Goal: Find specific page/section: Find specific page/section

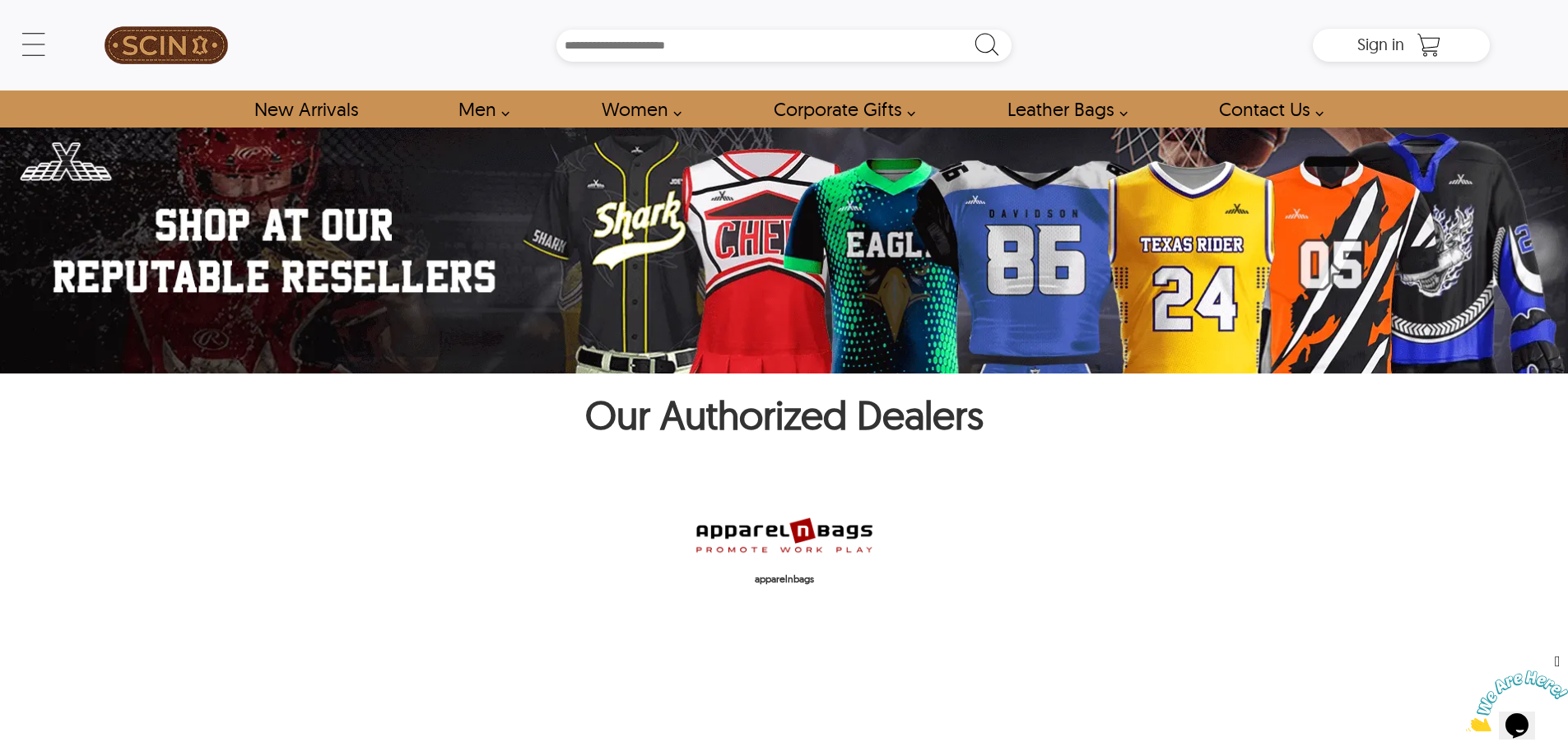
click at [799, 542] on img at bounding box center [784, 535] width 182 height 43
click at [789, 543] on img at bounding box center [784, 535] width 182 height 43
click at [766, 530] on img at bounding box center [784, 535] width 182 height 43
drag, startPoint x: 760, startPoint y: 543, endPoint x: 1056, endPoint y: 631, distance: 308.8
click at [1056, 631] on div "apparelnbags" at bounding box center [784, 588] width 1235 height 150
